Goal: Use online tool/utility: Utilize a website feature to perform a specific function

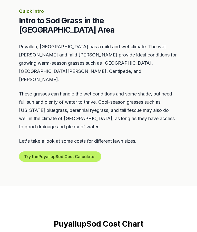
scroll to position [240, 0]
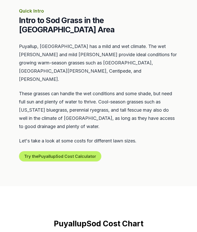
click at [51, 151] on button "Try the Puyallup Sod Cost Calculator" at bounding box center [60, 156] width 82 height 10
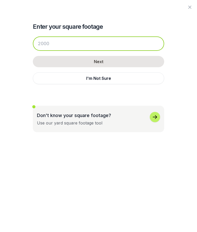
click at [53, 46] on input "number" at bounding box center [98, 43] width 131 height 14
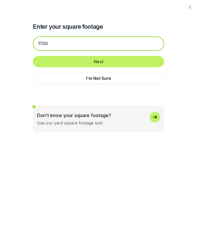
type input "1700"
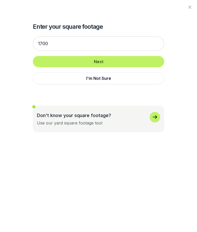
click at [133, 65] on button "Next" at bounding box center [98, 61] width 131 height 11
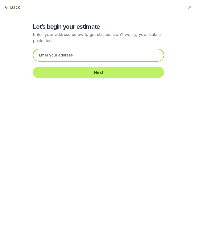
click at [137, 58] on input "text" at bounding box center [98, 55] width 131 height 13
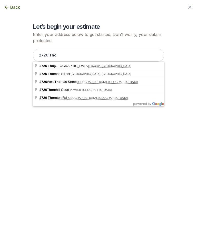
type input "2726 Thornhill Road, Puyallup, WA"
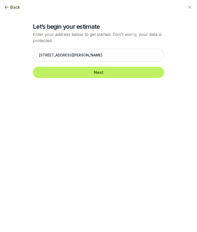
click at [127, 73] on button "Next" at bounding box center [98, 72] width 131 height 11
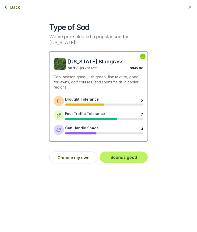
scroll to position [451, 0]
click at [67, 161] on button "Choose my own" at bounding box center [73, 158] width 48 height 12
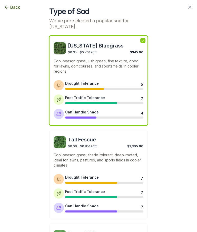
scroll to position [5, 0]
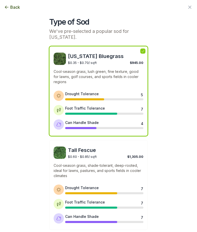
click at [123, 62] on div "$0.35 - $0.70 / sqft $945.00" at bounding box center [105, 62] width 75 height 5
click at [121, 76] on p "Cool-season grass, lush green, fine texture, good for lawns, golf courses, and …" at bounding box center [99, 76] width 90 height 15
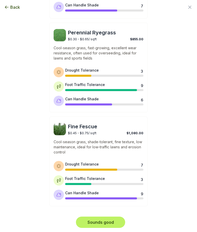
scroll to position [217, 0]
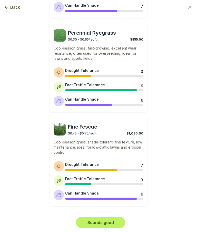
click at [116, 220] on button "Sounds good" at bounding box center [100, 222] width 49 height 11
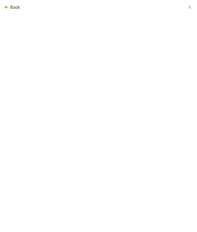
scroll to position [0, 0]
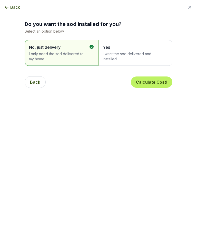
click at [146, 50] on span "Yes I want the sod delivered and installed" at bounding box center [133, 52] width 60 height 17
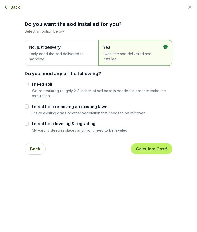
click at [27, 107] on input "I need help removing an existing lawn" at bounding box center [27, 106] width 4 height 4
checkbox input "true"
click at [161, 148] on button "Calculate Cost!" at bounding box center [152, 148] width 42 height 11
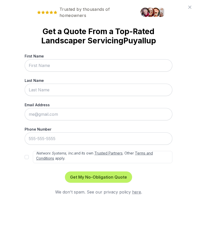
scroll to position [23, 0]
click at [187, 5] on icon at bounding box center [190, 7] width 6 height 6
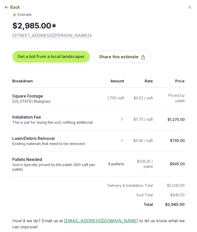
scroll to position [1, 0]
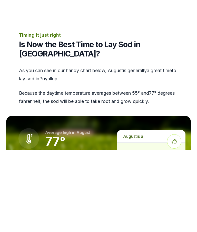
scroll to position [577, 0]
